Goal: Find specific page/section: Find specific page/section

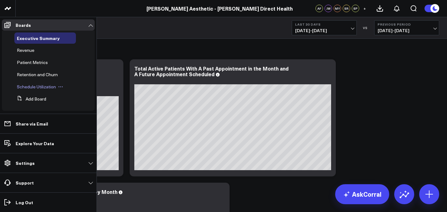
click at [33, 88] on span "Schedule Utilization" at bounding box center [36, 87] width 39 height 6
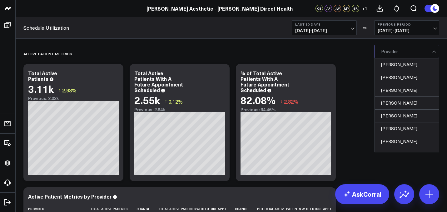
click at [433, 52] on div at bounding box center [434, 51] width 5 height 12
click at [417, 67] on div "[PERSON_NAME]" at bounding box center [407, 64] width 64 height 13
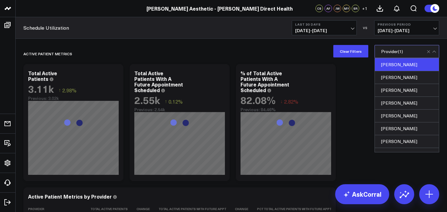
click at [391, 66] on div "[PERSON_NAME]" at bounding box center [407, 64] width 64 height 13
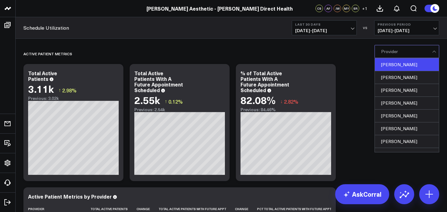
click at [392, 65] on div "[PERSON_NAME]" at bounding box center [407, 64] width 64 height 13
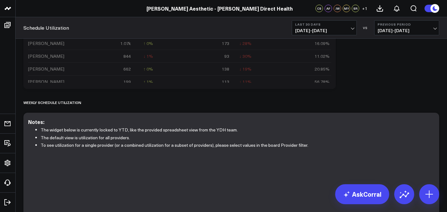
scroll to position [219, 0]
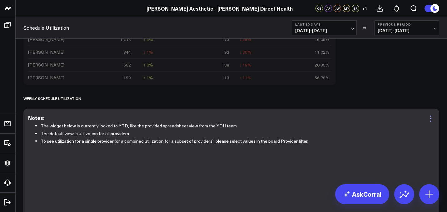
click at [430, 122] on icon at bounding box center [430, 118] width 7 height 7
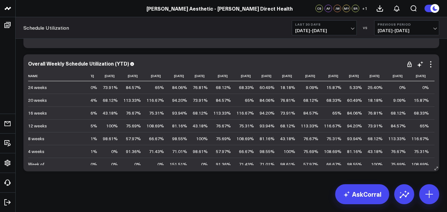
scroll to position [0, 516]
